Goal: Information Seeking & Learning: Learn about a topic

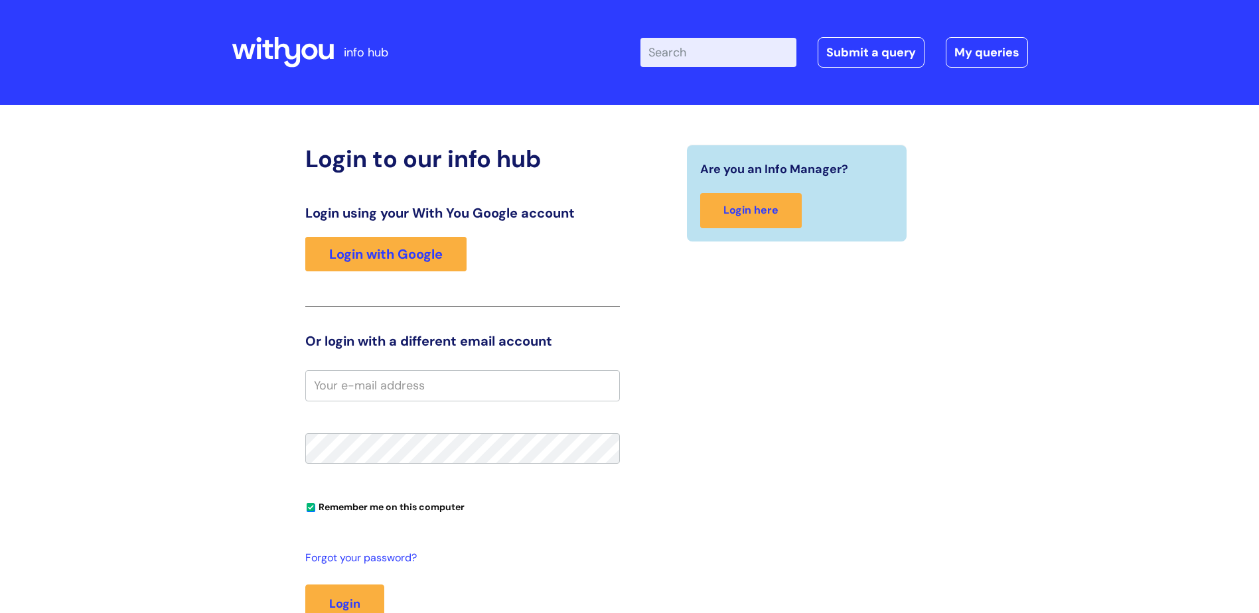
click at [325, 256] on link "Login with Google" at bounding box center [385, 254] width 161 height 35
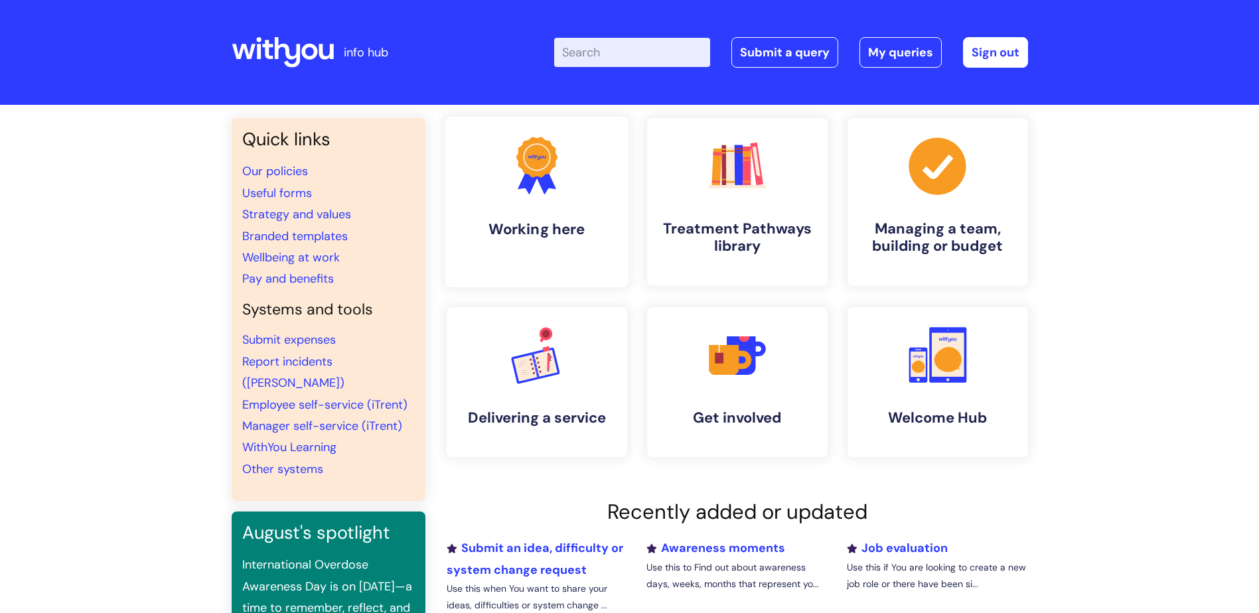
click at [549, 202] on link ".cls-1{fill:#f89b22;}.cls-1,.cls-2,.cls-3{stroke-width:0px;}.cls-2{fill:#2d3cff…" at bounding box center [536, 202] width 183 height 171
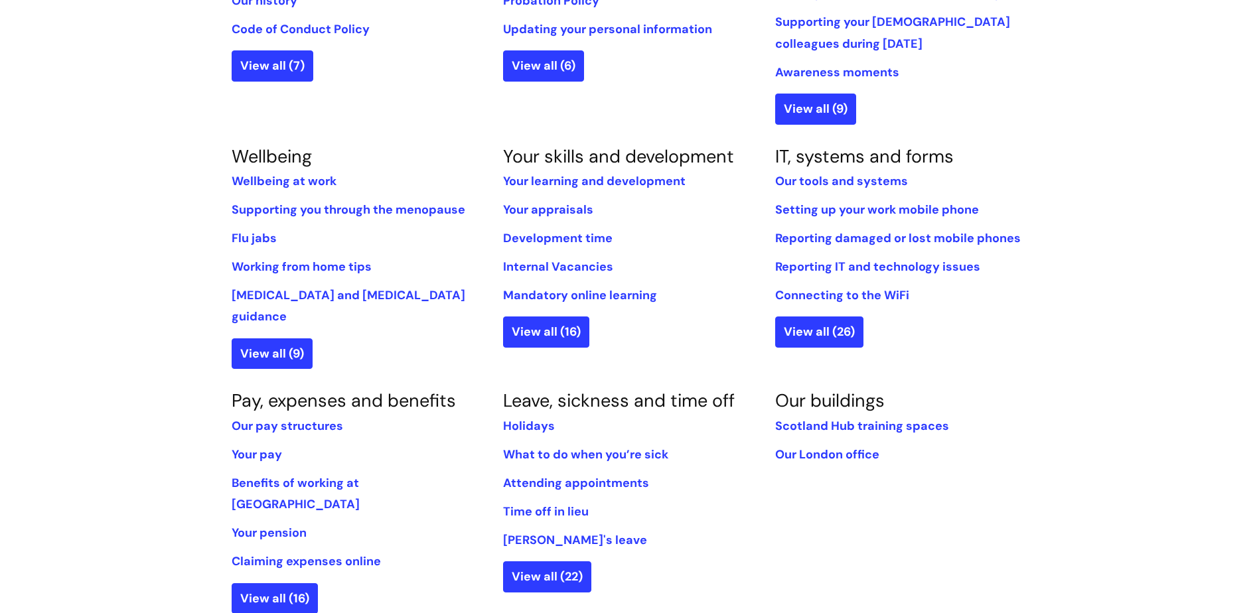
scroll to position [531, 0]
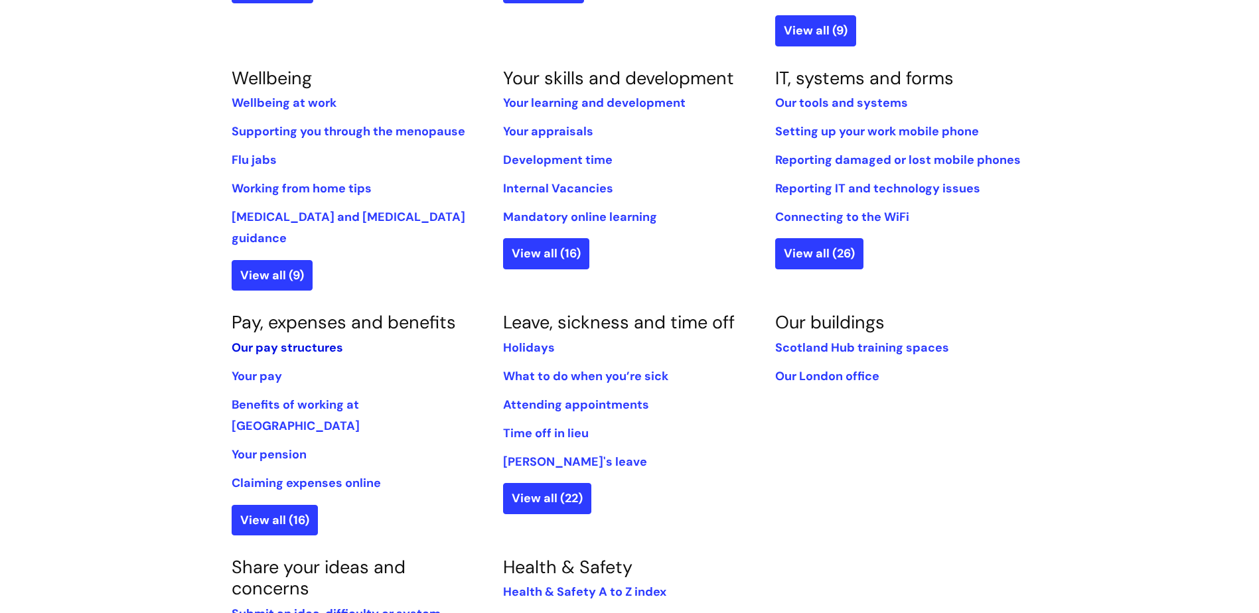
click at [277, 340] on link "Our pay structures" at bounding box center [288, 348] width 112 height 16
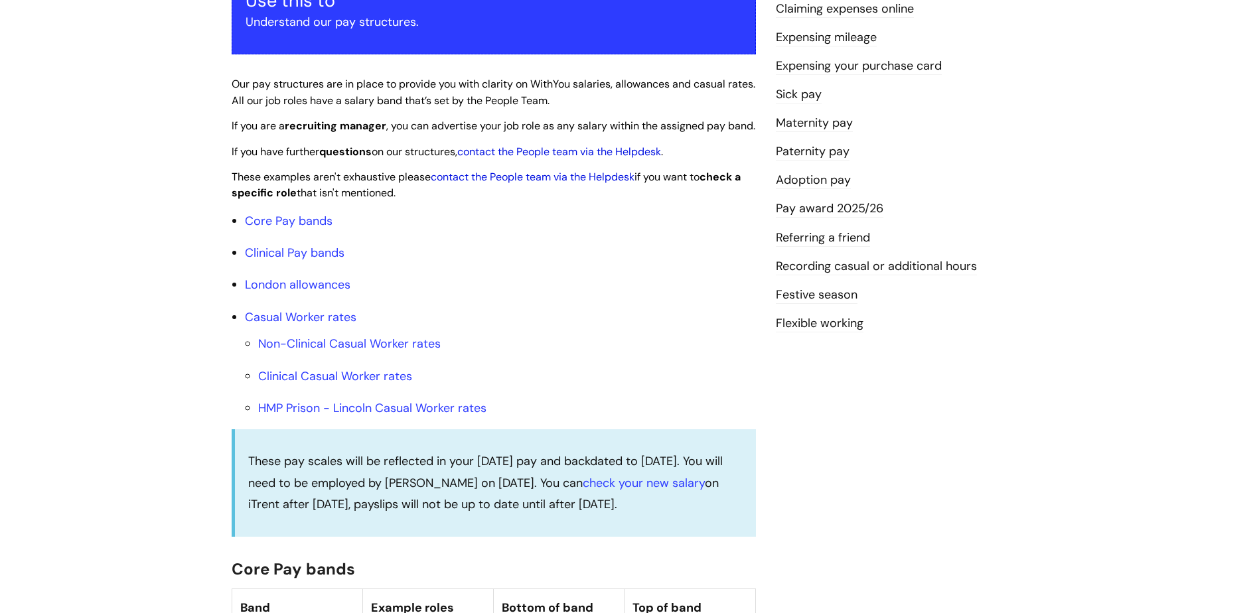
scroll to position [265, 0]
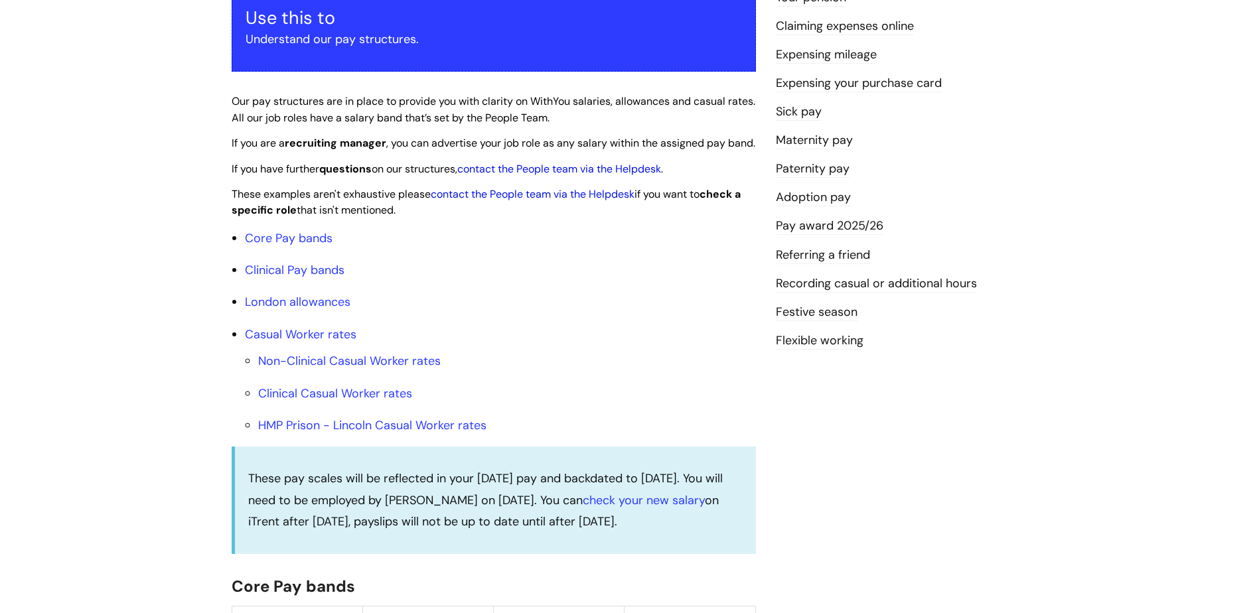
click at [821, 226] on link "Pay award 2025/26" at bounding box center [830, 226] width 108 height 17
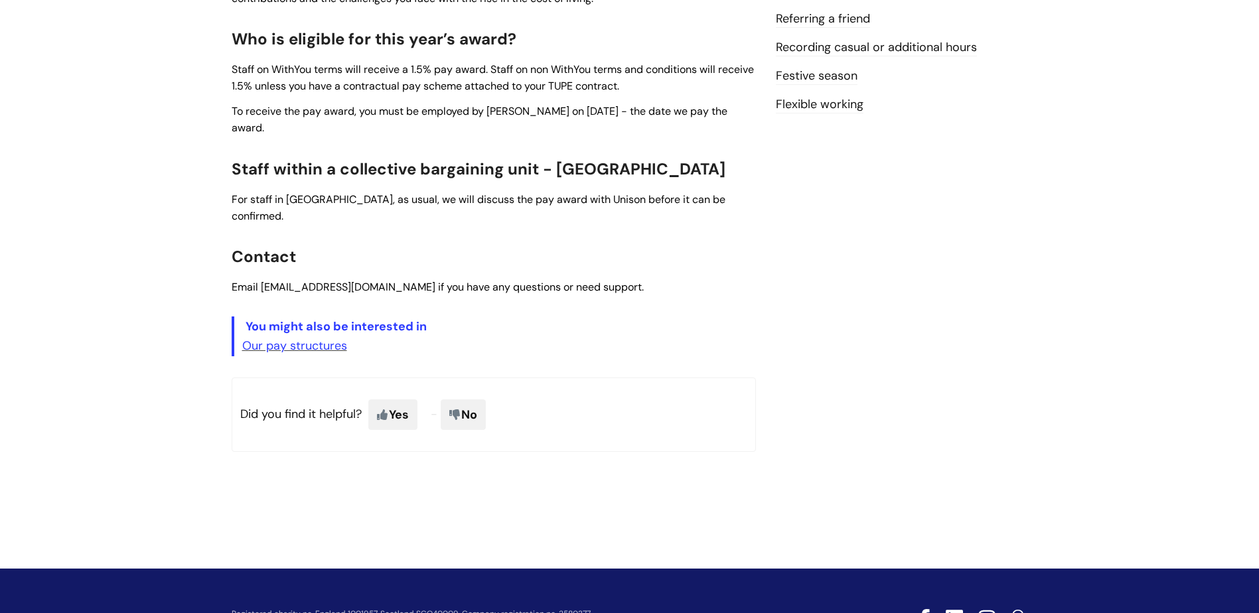
scroll to position [531, 0]
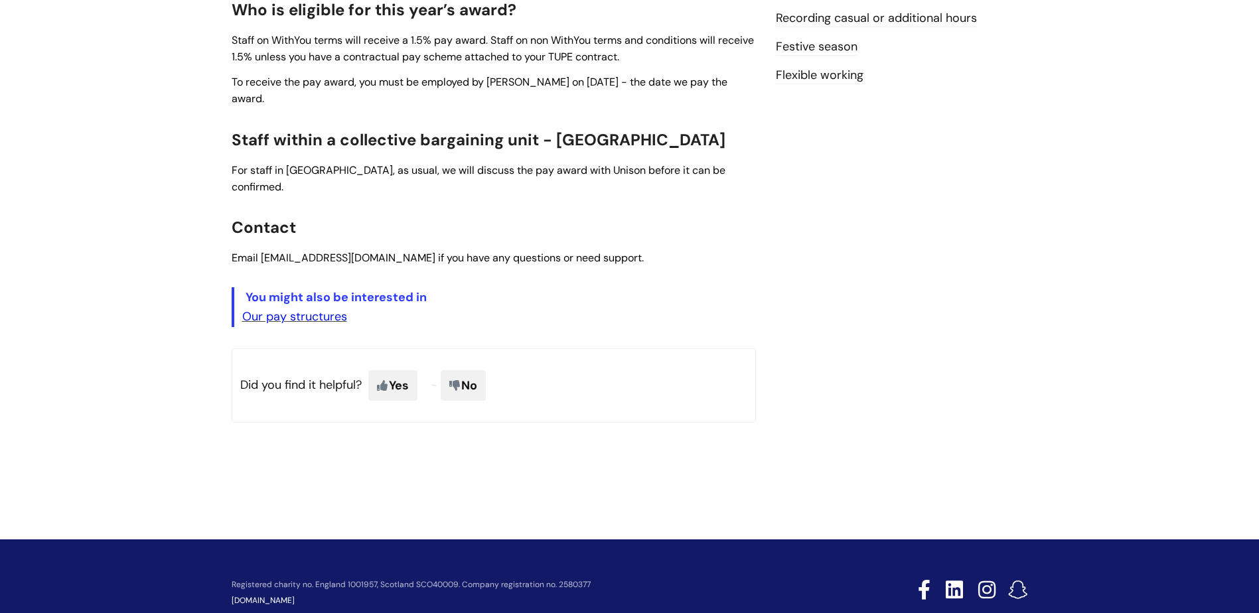
click at [303, 309] on link "Our pay structures" at bounding box center [294, 317] width 105 height 16
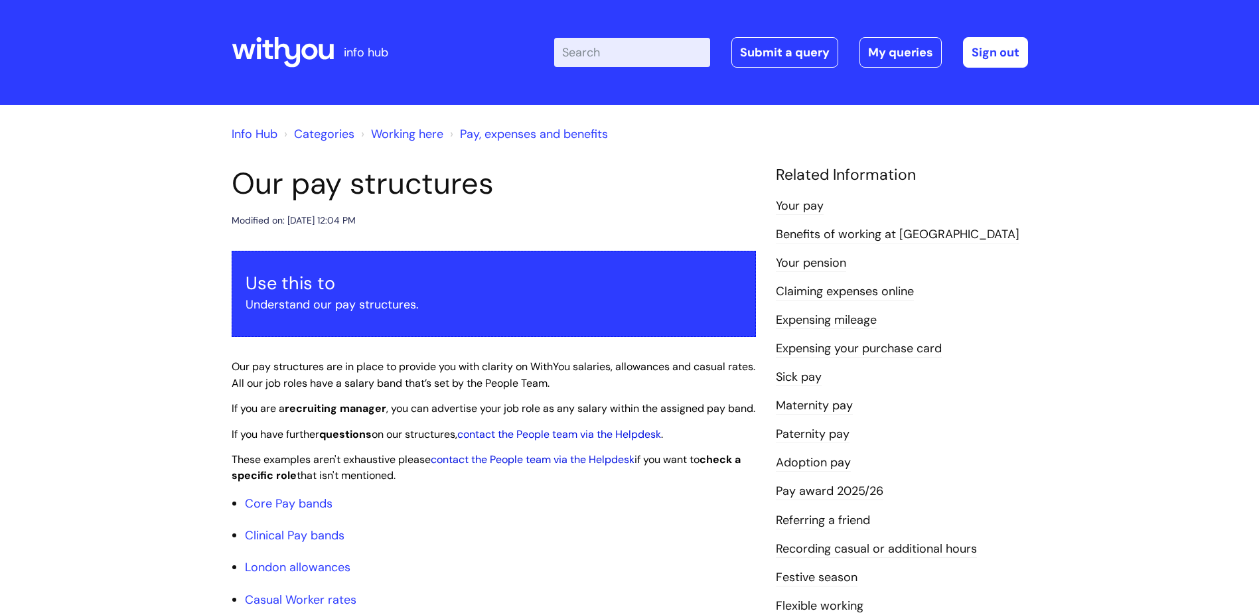
click at [404, 137] on link "Working here" at bounding box center [407, 134] width 72 height 16
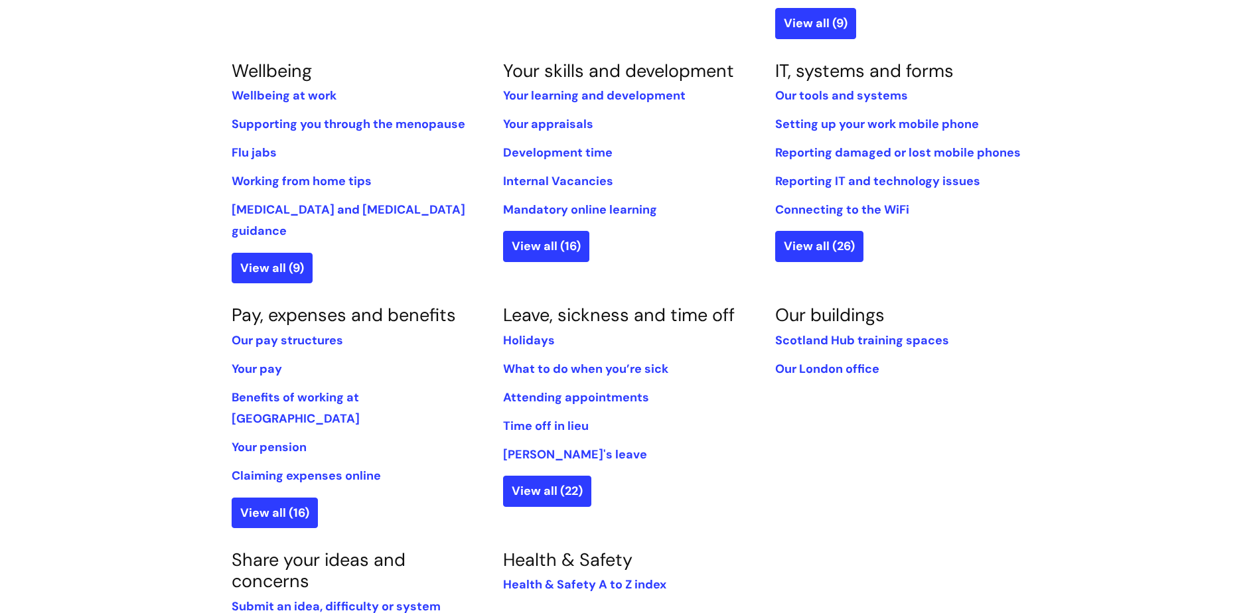
scroll to position [531, 0]
